Goal: Transaction & Acquisition: Download file/media

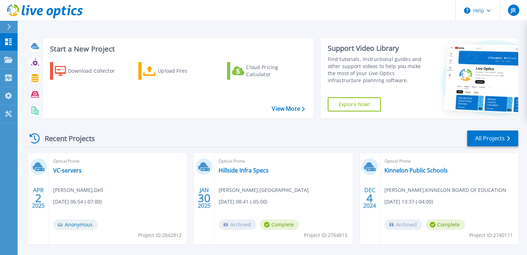
click at [293, 112] on div "Download Collector Upload Files Cloud Pricing Calculator" at bounding box center [177, 85] width 266 height 58
click at [288, 108] on link "View More" at bounding box center [288, 108] width 33 height 7
click at [290, 107] on link "View More" at bounding box center [288, 108] width 33 height 7
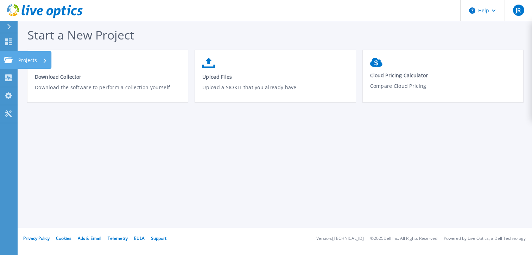
click at [10, 62] on icon at bounding box center [8, 60] width 8 height 6
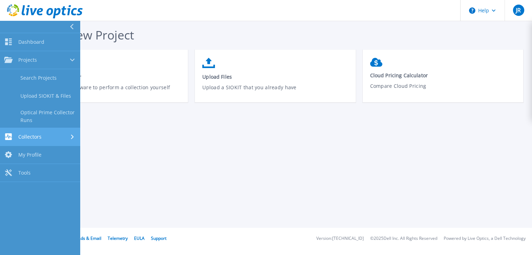
click at [39, 140] on div "Collectors" at bounding box center [22, 136] width 37 height 7
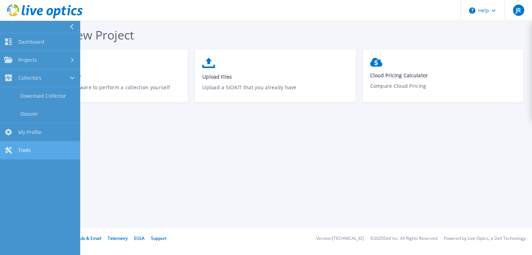
click at [37, 148] on link "Tools Tools" at bounding box center [40, 150] width 80 height 18
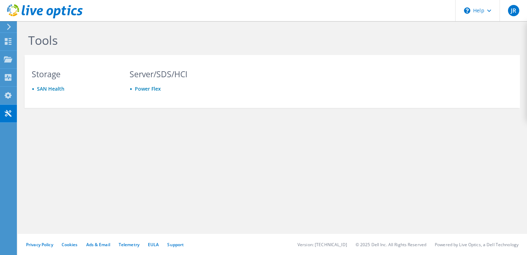
click at [10, 25] on icon at bounding box center [8, 27] width 5 height 6
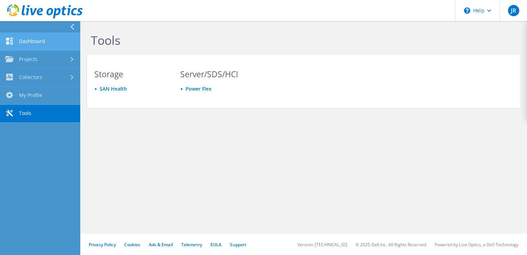
click at [26, 44] on link "Dashboard" at bounding box center [40, 42] width 80 height 18
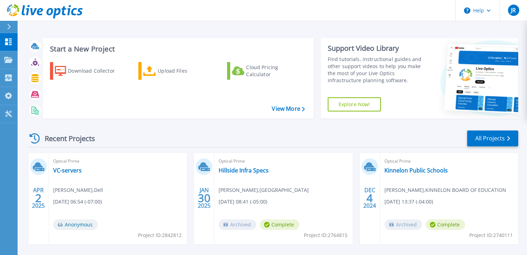
click at [215, 33] on div "Start a New Project Download Collector Upload Files Cloud Pricing Calculator Vi…" at bounding box center [272, 78] width 491 height 92
click at [238, 22] on div "Start a New Project Download Collector Upload Files Cloud Pricing Calculator Vi…" at bounding box center [273, 184] width 510 height 369
click at [280, 105] on link "View More" at bounding box center [288, 108] width 33 height 7
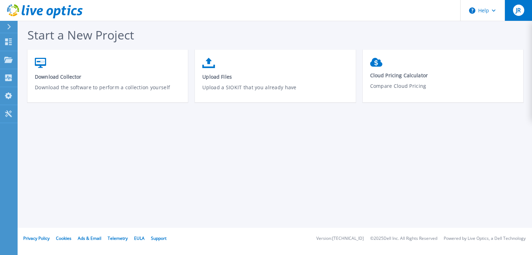
click at [519, 12] on span "JR" at bounding box center [518, 10] width 5 height 6
click at [172, 133] on div "Start a New Project Download Collector Download the software to perform a colle…" at bounding box center [275, 113] width 515 height 227
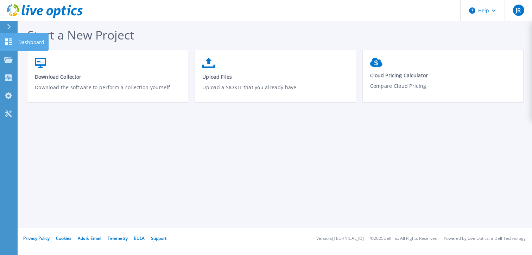
click at [8, 39] on icon at bounding box center [8, 41] width 7 height 7
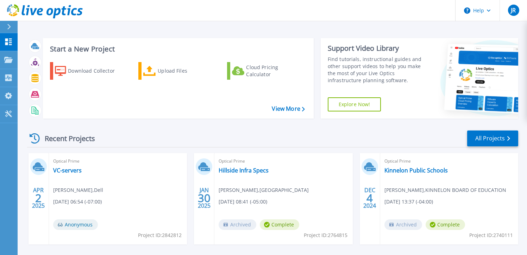
click at [352, 122] on div "Start a New Project Download Collector Upload Files Cloud Pricing Calculator Vi…" at bounding box center [272, 78] width 491 height 92
click at [217, 121] on div "Start a New Project Download Collector Upload Files Cloud Pricing Calculator Vi…" at bounding box center [272, 78] width 491 height 92
click at [8, 60] on icon at bounding box center [8, 60] width 8 height 6
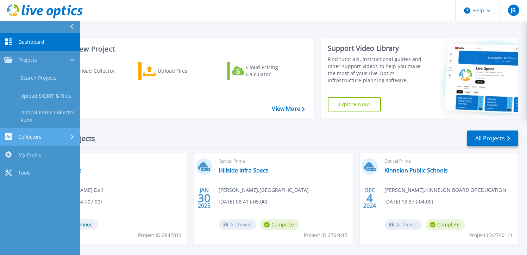
click at [29, 141] on link "Collectors Collectors" at bounding box center [40, 137] width 80 height 18
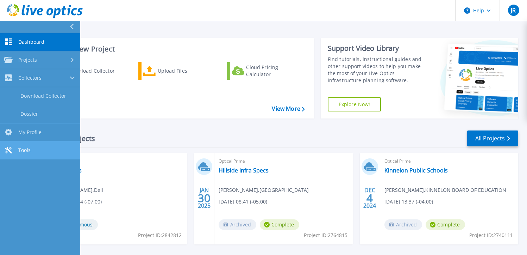
click at [27, 152] on span "Tools" at bounding box center [24, 150] width 12 height 6
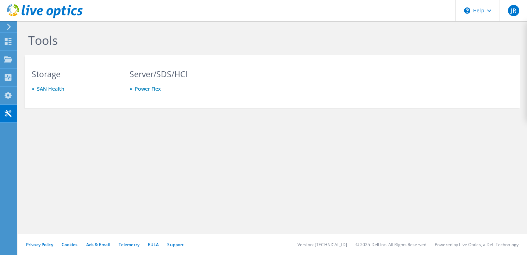
click at [11, 27] on icon at bounding box center [8, 27] width 5 height 6
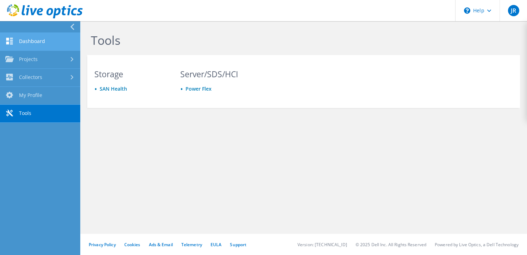
click at [51, 41] on link "Dashboard" at bounding box center [40, 42] width 80 height 18
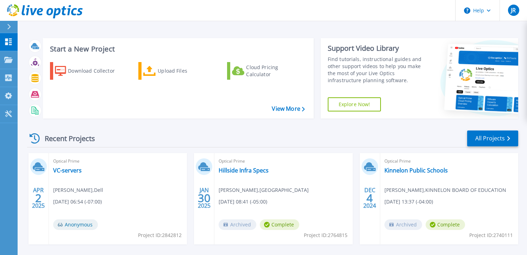
click at [402, 138] on div "Recent Projects All Projects" at bounding box center [272, 139] width 491 height 18
click at [518, 14] on div "JR" at bounding box center [513, 10] width 11 height 11
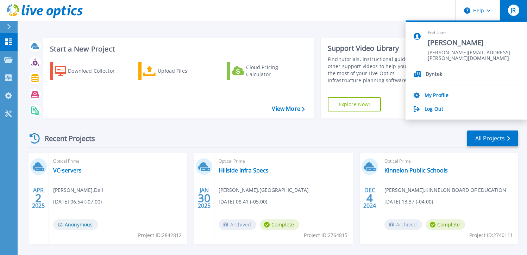
click at [372, 7] on header "Help JR End User [PERSON_NAME] [PERSON_NAME][EMAIL_ADDRESS][PERSON_NAME][DOMAIN…" at bounding box center [263, 10] width 527 height 21
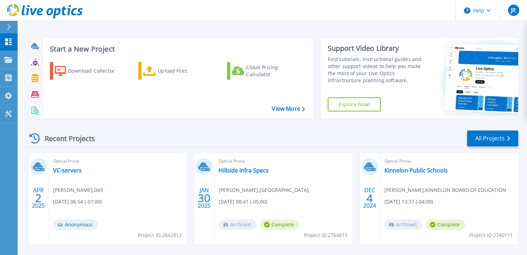
click at [345, 107] on link "Explore Now!" at bounding box center [355, 104] width 54 height 14
click at [100, 70] on div "Download Collector" at bounding box center [96, 71] width 56 height 14
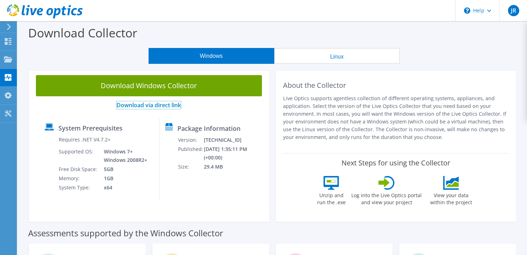
click at [151, 106] on link "Download via direct link" at bounding box center [149, 105] width 64 height 8
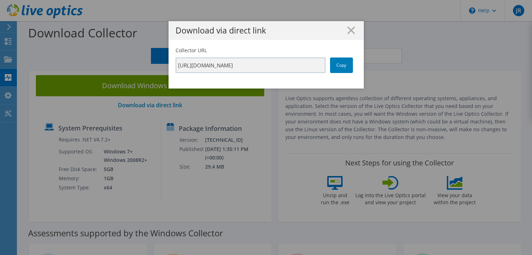
click at [352, 31] on h1 "Download via direct link" at bounding box center [266, 30] width 181 height 8
click at [350, 31] on icon at bounding box center [352, 30] width 8 height 8
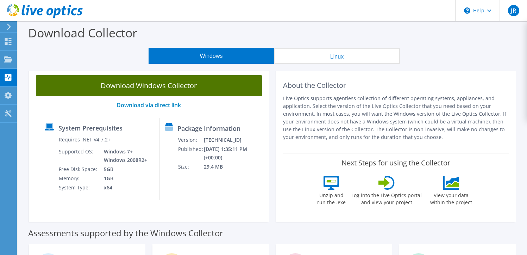
click at [193, 87] on link "Download Windows Collector" at bounding box center [149, 85] width 226 height 21
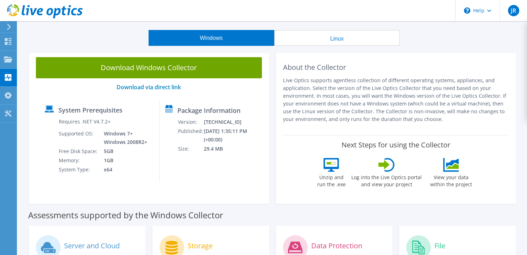
scroll to position [35, 0]
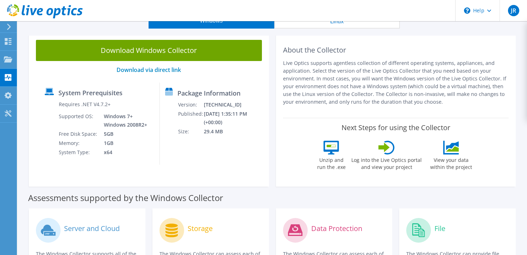
click at [278, 61] on div "About the Collector Live Optics supports agentless collection of different oper…" at bounding box center [396, 110] width 240 height 154
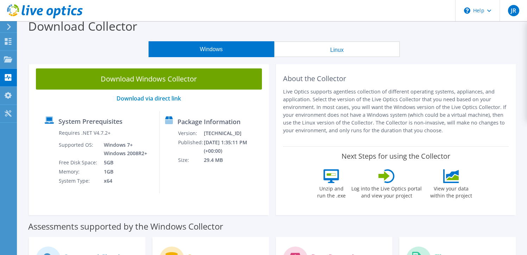
scroll to position [0, 0]
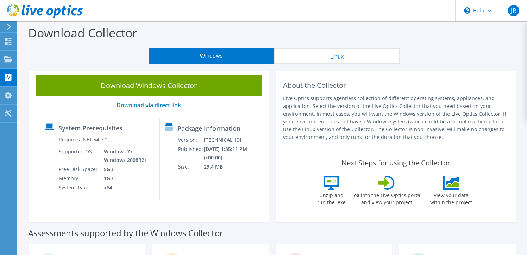
click at [344, 54] on button "Linux" at bounding box center [337, 56] width 126 height 16
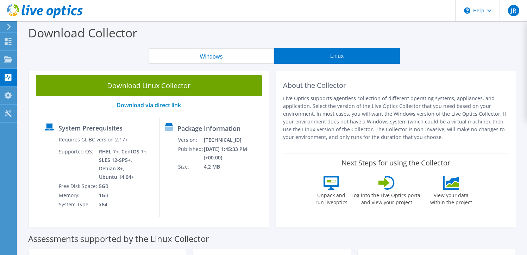
click at [190, 59] on button "Windows" at bounding box center [212, 56] width 126 height 16
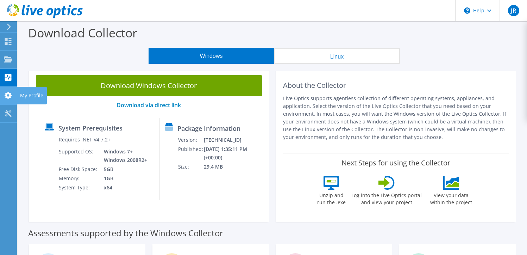
click at [8, 94] on icon at bounding box center [8, 95] width 8 height 7
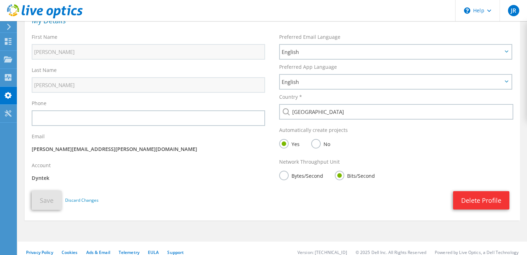
scroll to position [57, 0]
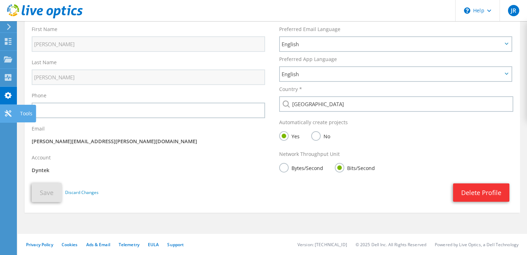
click at [0, 112] on html "JR End User Jason Riddle jason.riddle@dyntek.com Dyntek My Profile Log Out \n H…" at bounding box center [263, 70] width 527 height 255
click at [28, 112] on div "Tools" at bounding box center [26, 114] width 19 height 18
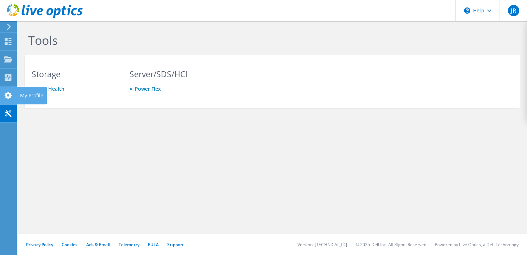
click at [9, 94] on use at bounding box center [8, 95] width 7 height 7
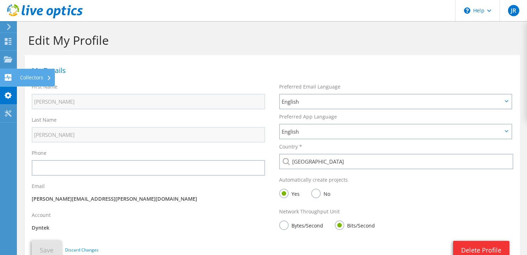
click at [7, 81] on div at bounding box center [8, 78] width 8 height 8
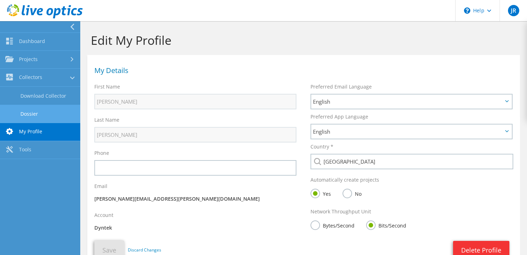
click at [36, 110] on link "Dossier" at bounding box center [40, 114] width 80 height 18
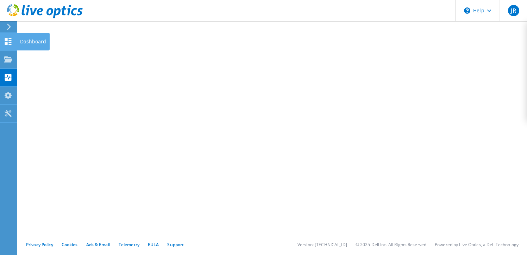
click at [8, 40] on icon at bounding box center [8, 41] width 8 height 7
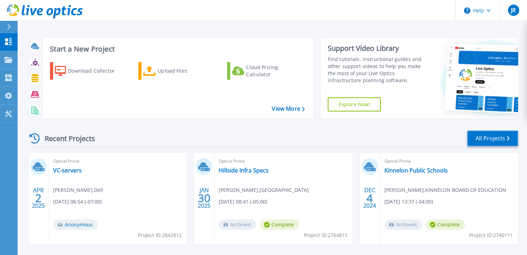
click at [501, 139] on link "All Projects" at bounding box center [492, 138] width 51 height 16
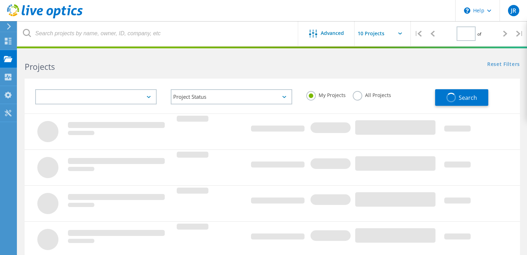
type input "1"
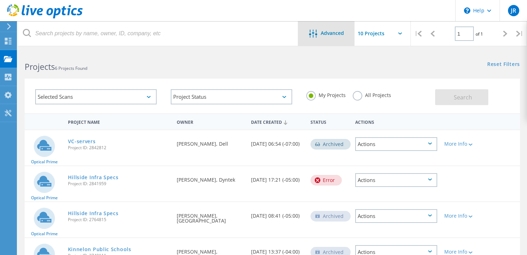
click at [339, 25] on div "Advanced" at bounding box center [326, 33] width 56 height 25
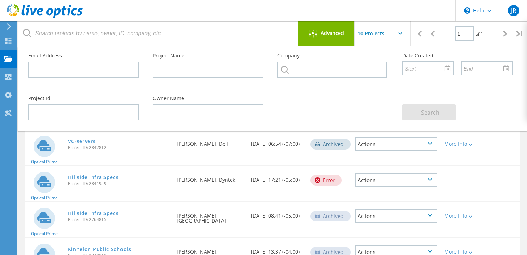
click at [346, 88] on div "Company" at bounding box center [332, 67] width 125 height 43
click at [374, 33] on input "text" at bounding box center [390, 33] width 70 height 25
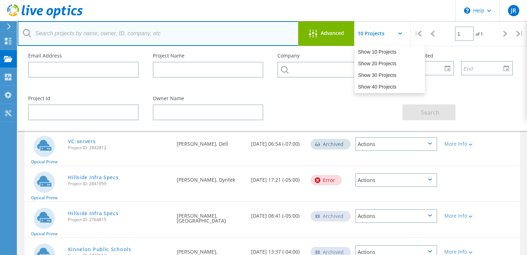
click at [153, 24] on input "text" at bounding box center [158, 33] width 281 height 25
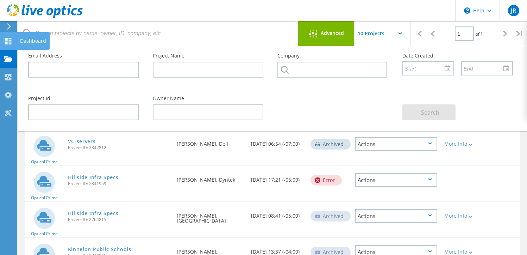
click at [9, 42] on icon at bounding box center [8, 41] width 8 height 7
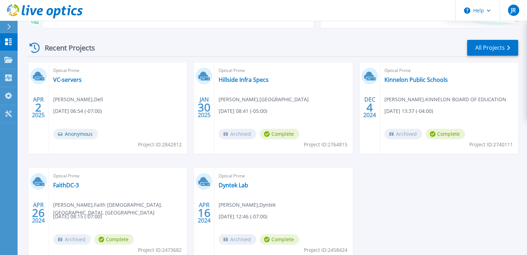
scroll to position [136, 0]
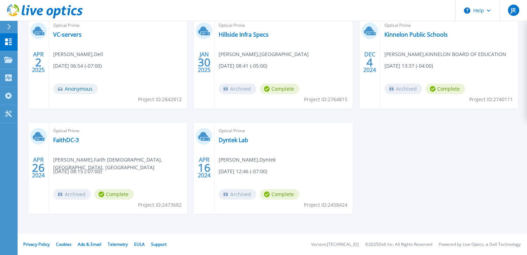
click at [91, 240] on footer "Privacy Policy Cookies Ads & Email Telemetry [PERSON_NAME] Support Version: [TE…" at bounding box center [272, 243] width 510 height 21
drag, startPoint x: 91, startPoint y: 240, endPoint x: 93, endPoint y: 244, distance: 4.3
click at [93, 244] on link "Ads & Email" at bounding box center [90, 244] width 24 height 6
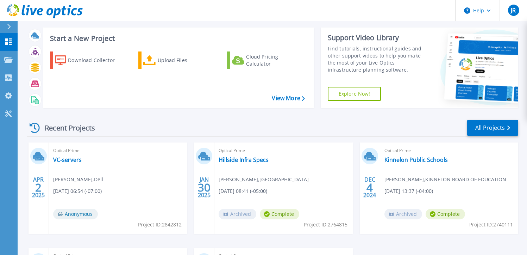
scroll to position [0, 0]
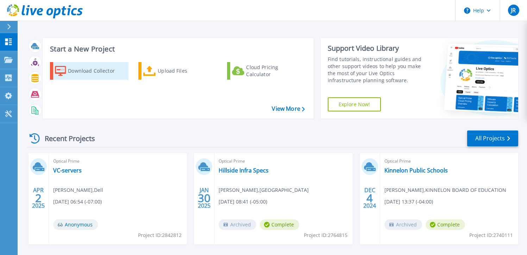
click at [101, 71] on div "Download Collector" at bounding box center [96, 71] width 56 height 14
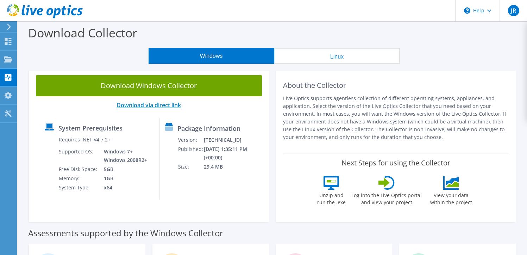
click at [152, 103] on link "Download via direct link" at bounding box center [149, 105] width 64 height 8
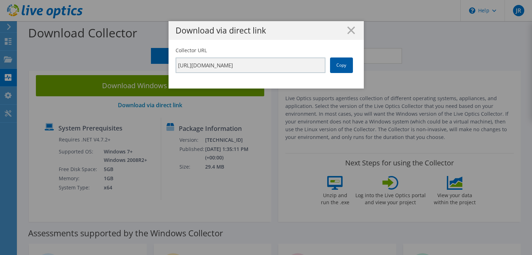
click at [341, 64] on link "Copy" at bounding box center [341, 64] width 23 height 15
